Goal: Book appointment/travel/reservation

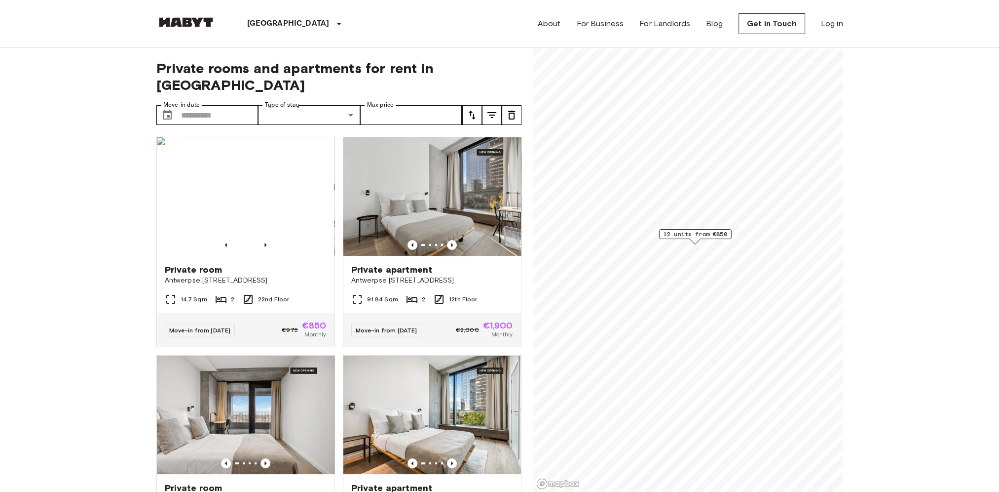
click at [207, 109] on div "Private rooms and apartments for rent in [GEOGRAPHIC_DATA] Move-in date ​ Move-…" at bounding box center [338, 270] width 365 height 444
click at [212, 105] on input "Move-in date" at bounding box center [219, 115] width 77 height 20
click at [280, 120] on icon "Next month" at bounding box center [284, 123] width 12 height 12
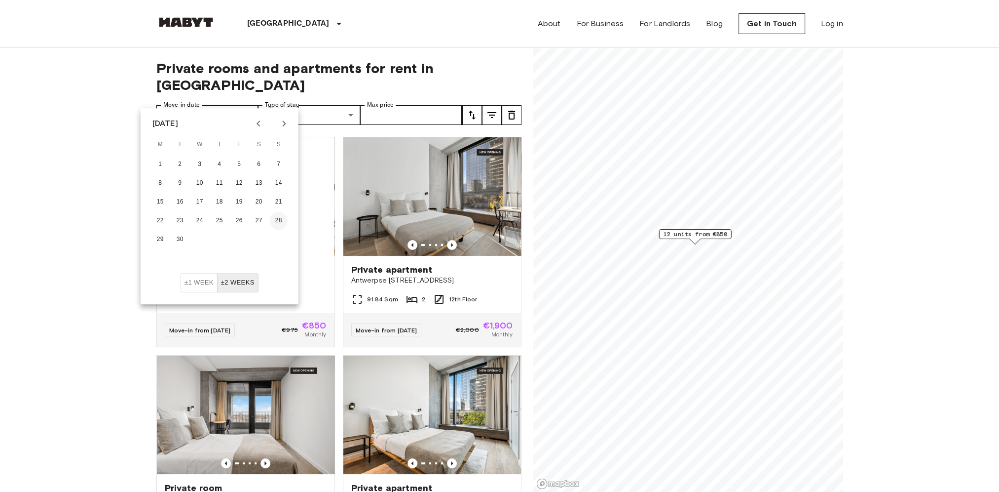
click at [278, 218] on button "28" at bounding box center [279, 221] width 18 height 18
type input "**********"
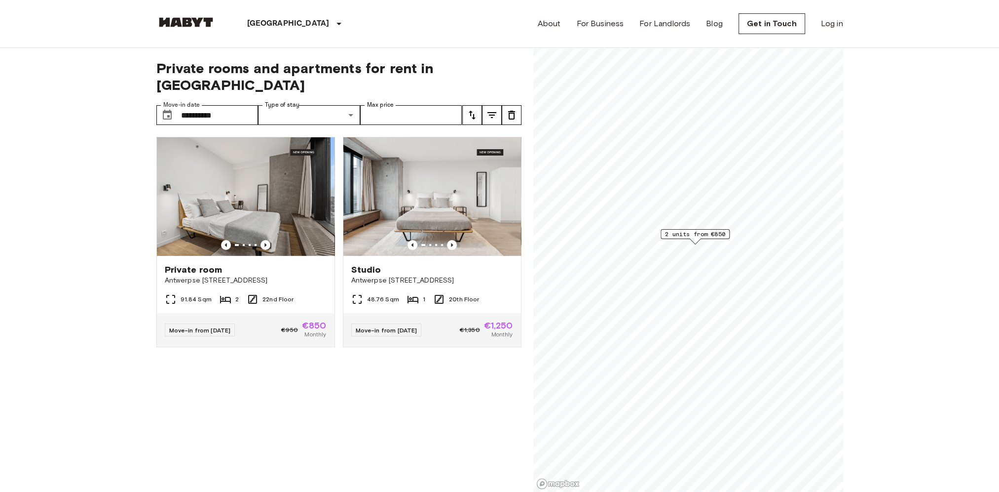
click at [451, 243] on icon "Previous image" at bounding box center [452, 245] width 2 height 4
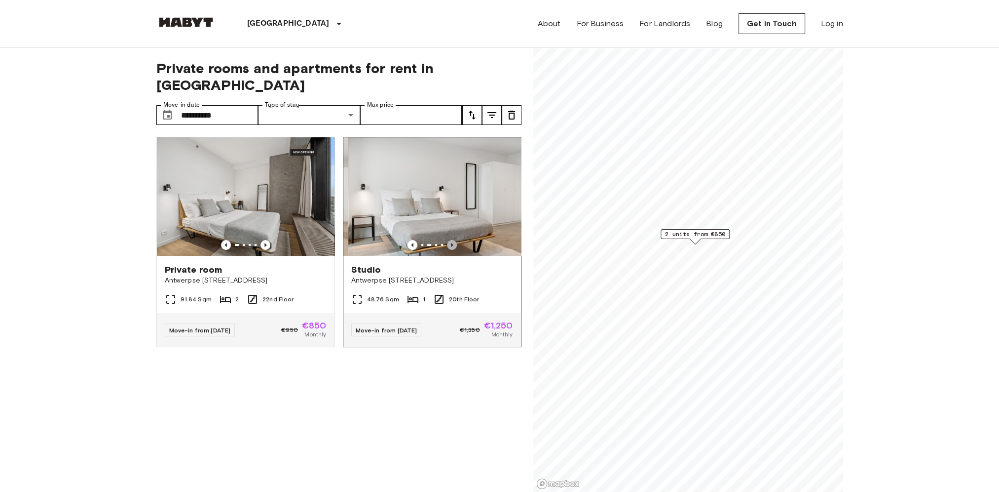
click at [451, 243] on icon "Previous image" at bounding box center [452, 245] width 2 height 4
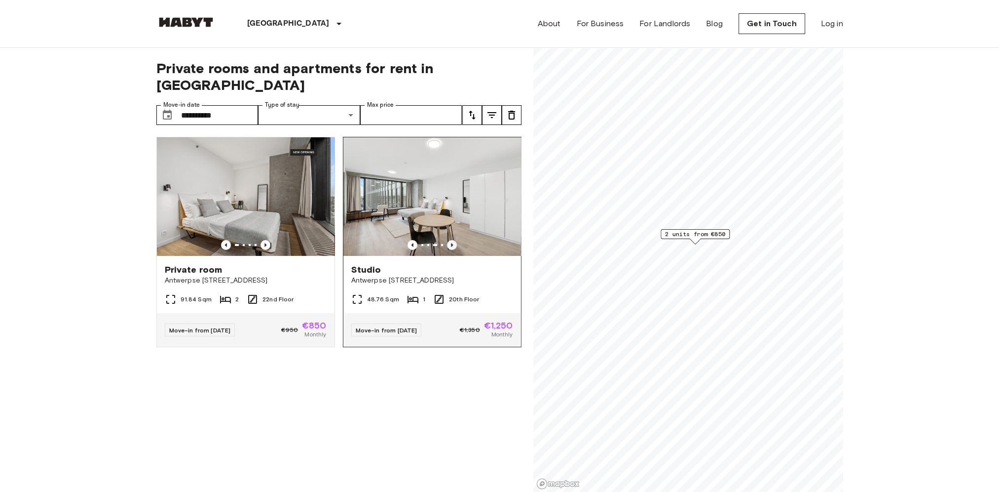
click at [451, 243] on icon "Previous image" at bounding box center [452, 245] width 2 height 4
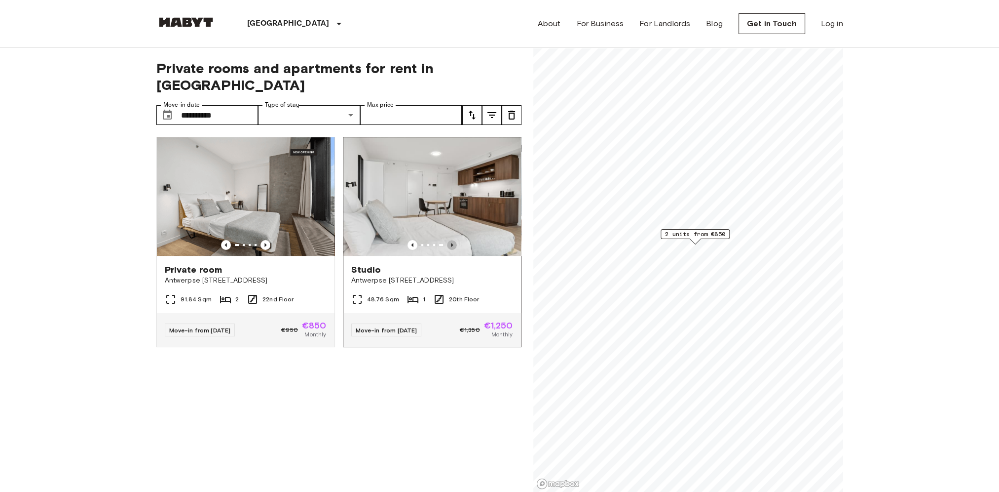
click at [447, 240] on icon "Previous image" at bounding box center [452, 245] width 10 height 10
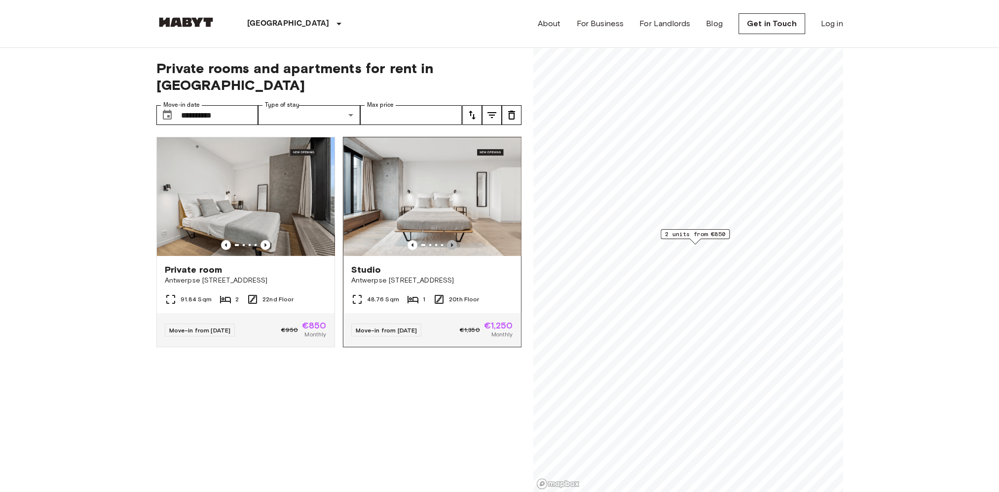
click at [447, 240] on icon "Previous image" at bounding box center [452, 245] width 10 height 10
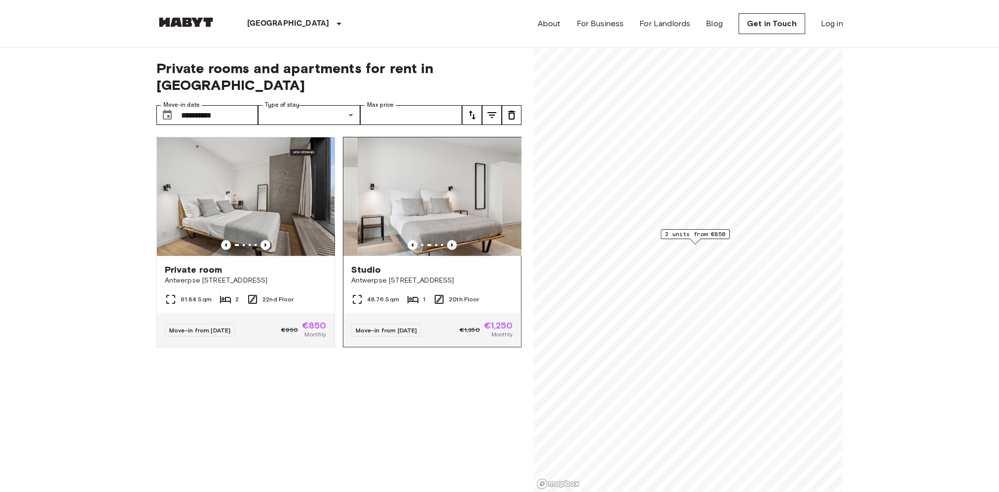
click at [447, 240] on icon "Previous image" at bounding box center [452, 245] width 10 height 10
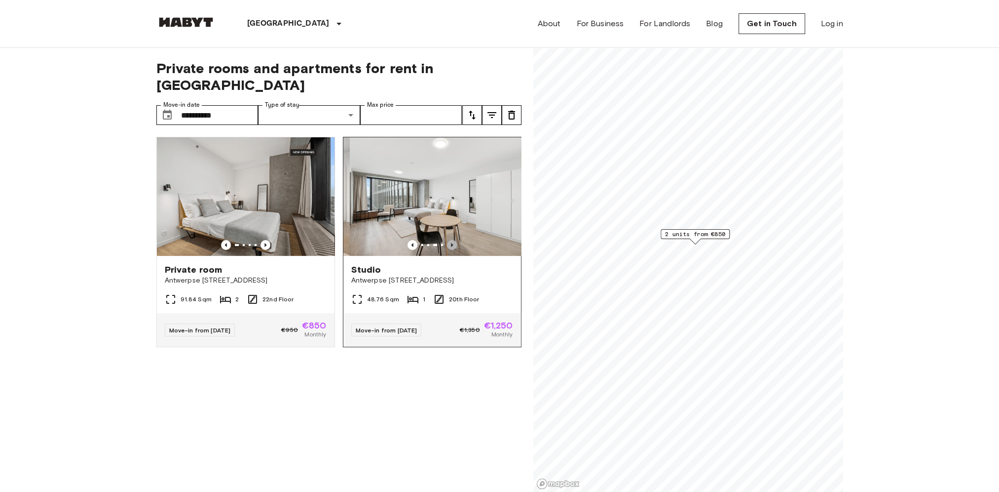
click at [447, 240] on icon "Previous image" at bounding box center [452, 245] width 10 height 10
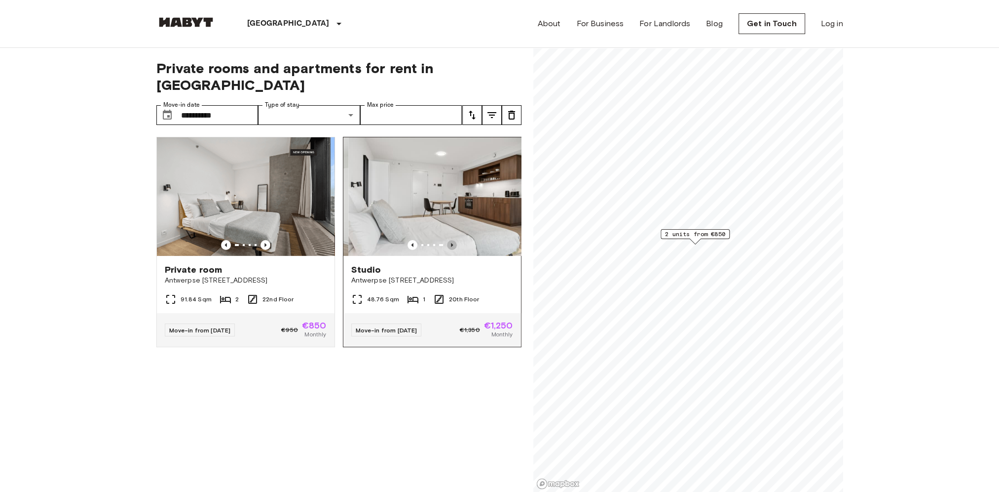
click at [447, 240] on icon "Previous image" at bounding box center [452, 245] width 10 height 10
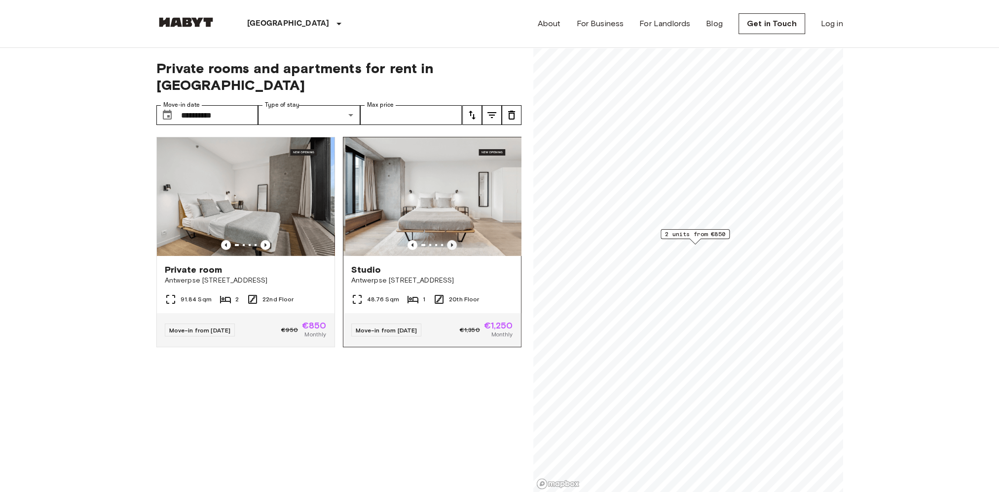
click at [447, 240] on icon "Previous image" at bounding box center [452, 245] width 10 height 10
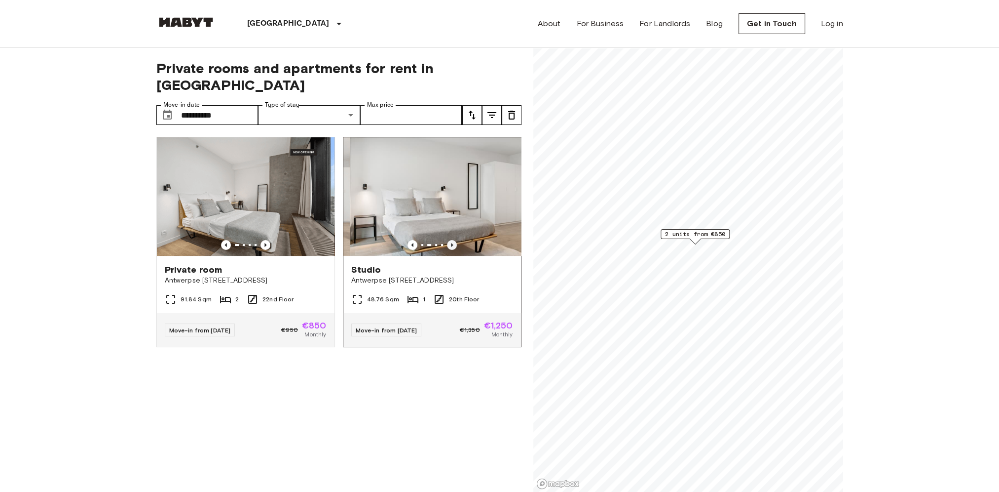
click at [447, 240] on icon "Previous image" at bounding box center [452, 245] width 10 height 10
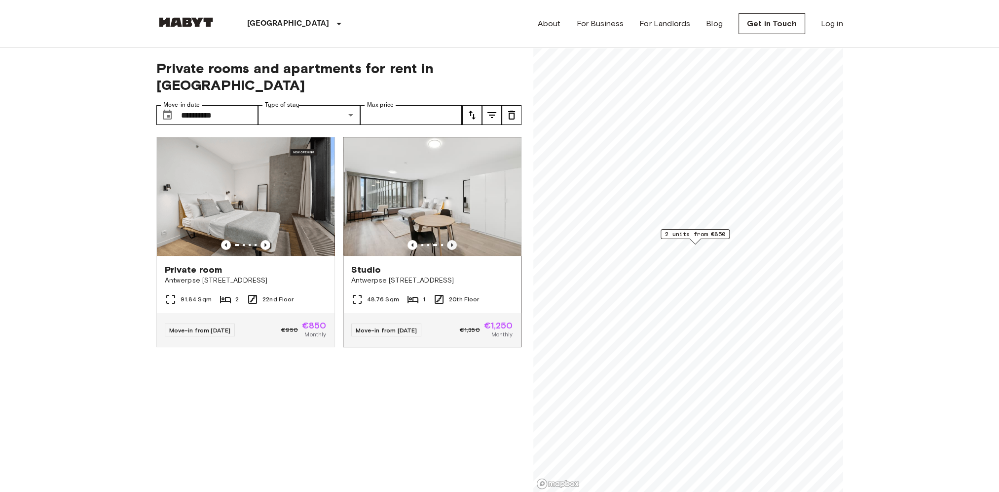
click at [447, 240] on icon "Previous image" at bounding box center [452, 245] width 10 height 10
